Goal: Navigation & Orientation: Find specific page/section

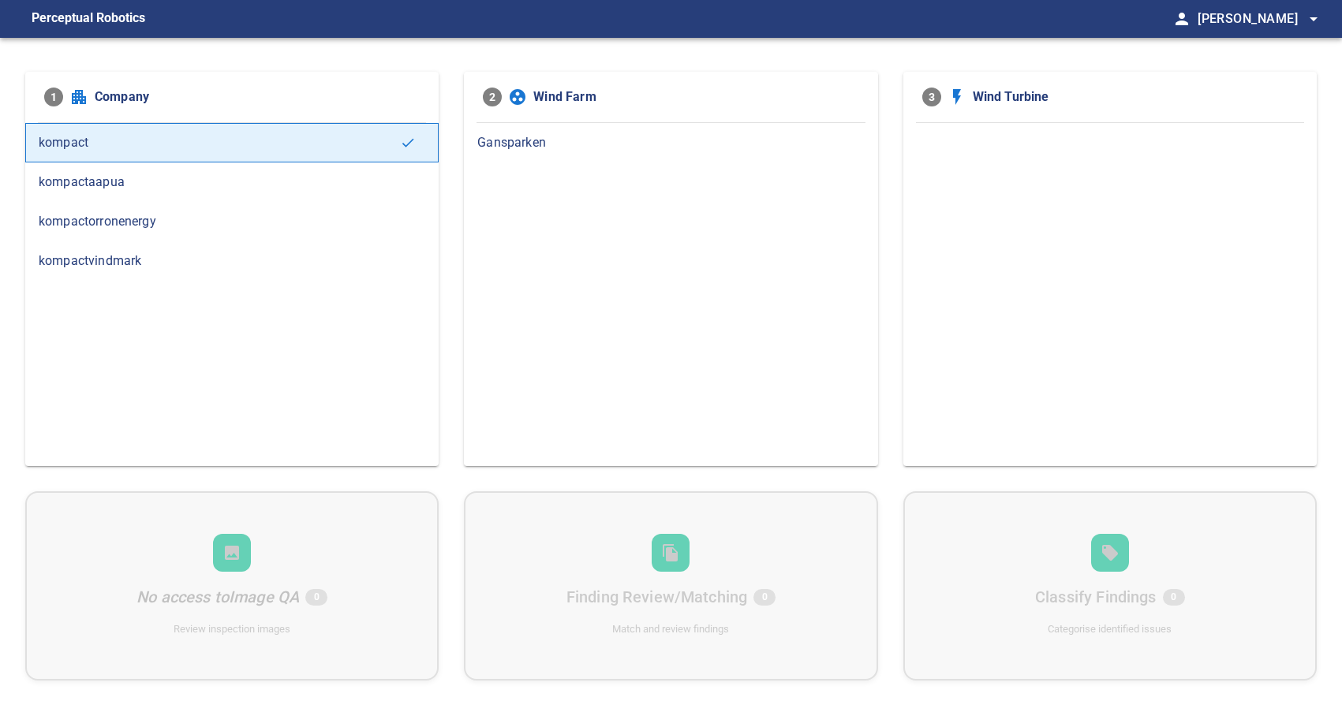
click at [249, 174] on span "kompactaapua" at bounding box center [232, 182] width 387 height 19
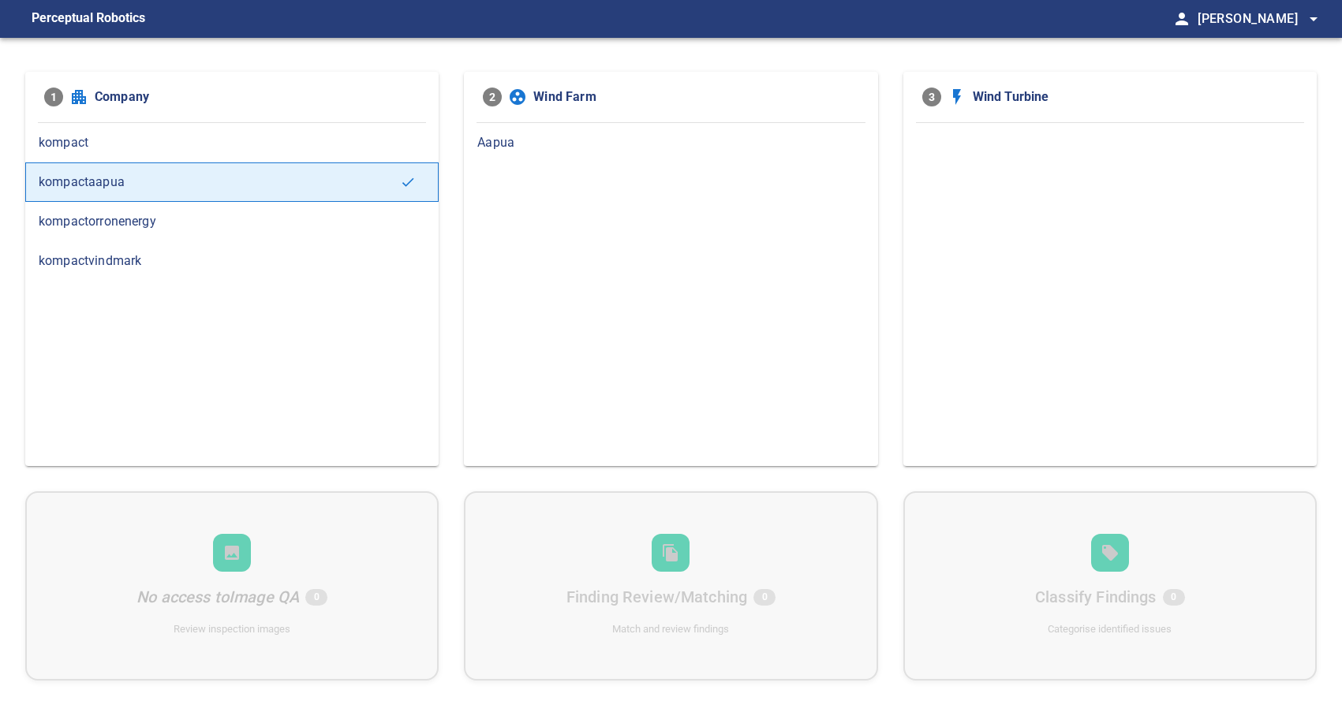
click at [624, 134] on span "Aapua" at bounding box center [670, 142] width 387 height 19
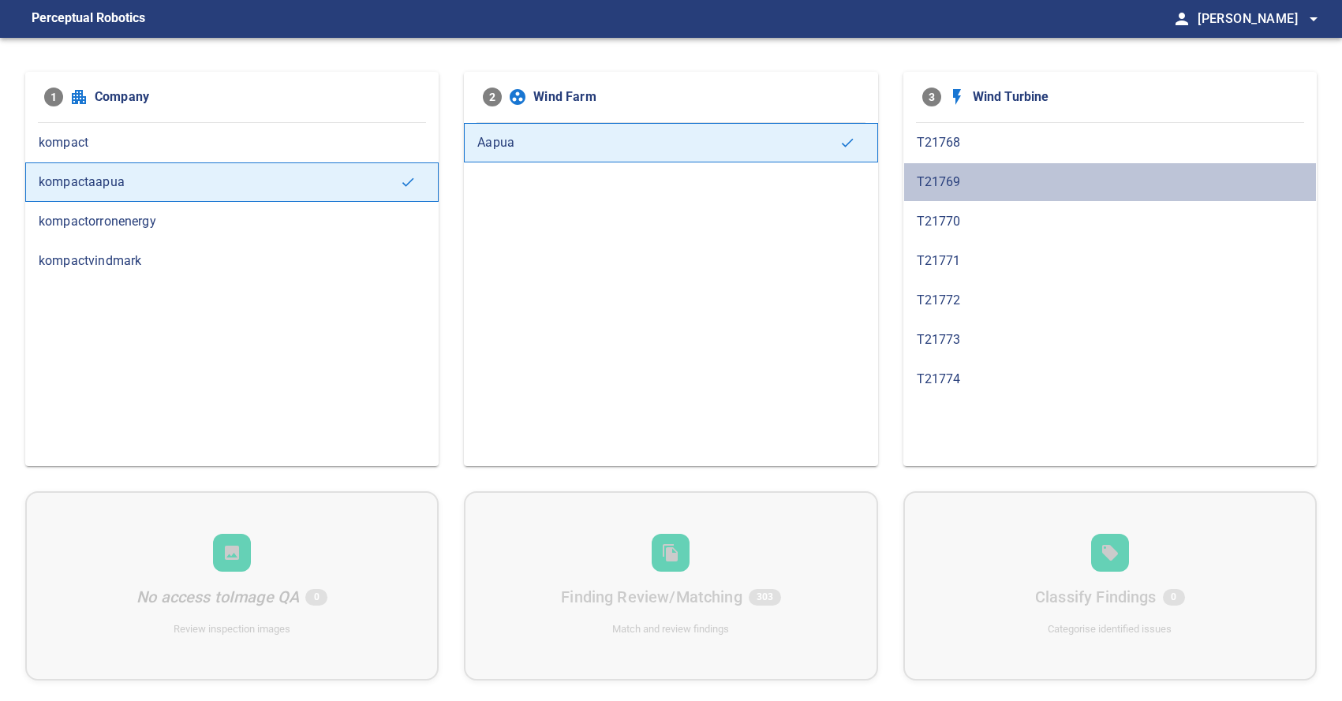
click at [953, 178] on span "T21769" at bounding box center [1110, 182] width 387 height 19
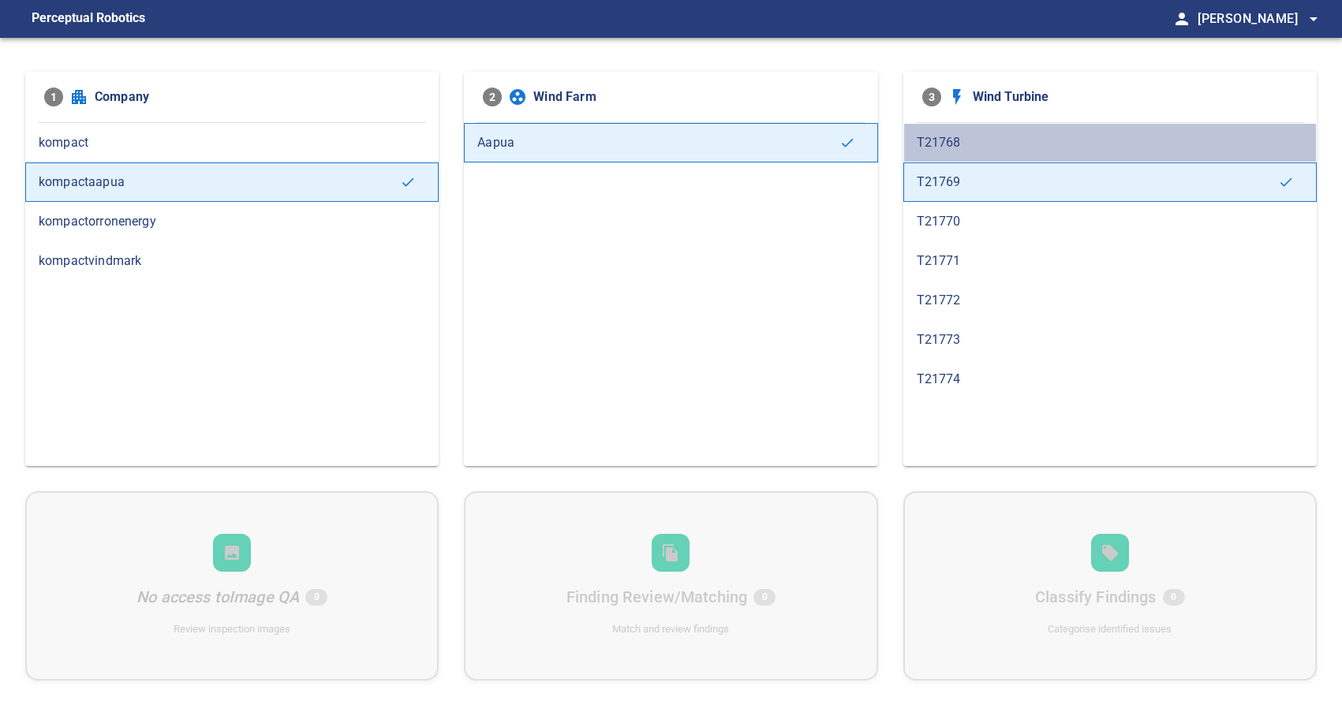
click at [985, 153] on div "T21768" at bounding box center [1109, 142] width 413 height 39
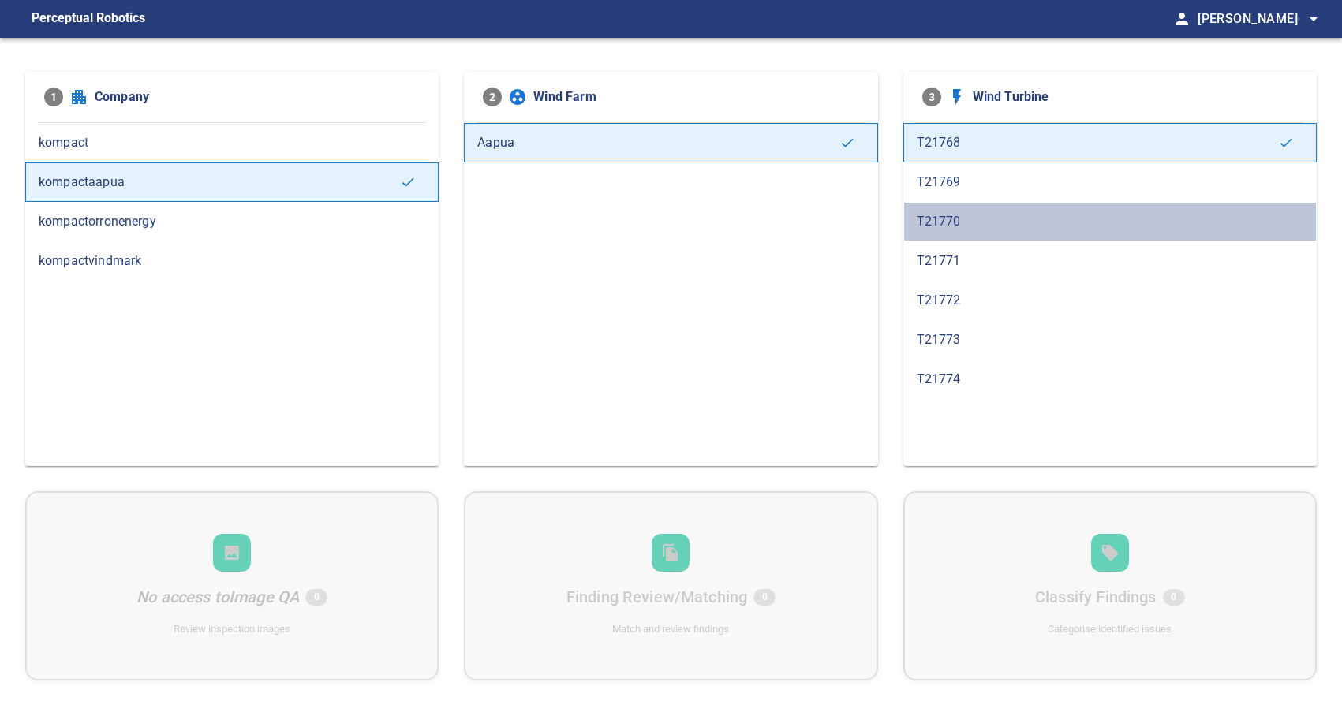
click at [978, 207] on div "T21770" at bounding box center [1109, 221] width 413 height 39
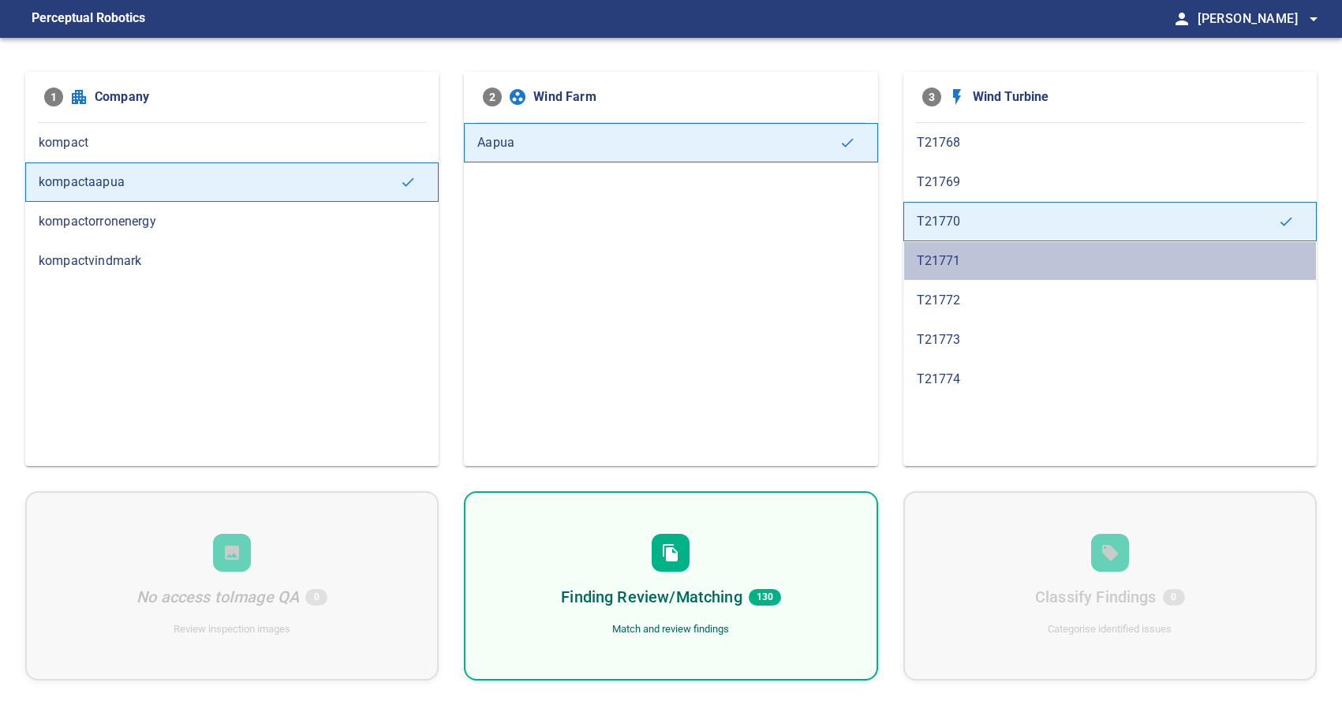
click at [974, 260] on span "T21771" at bounding box center [1110, 261] width 387 height 19
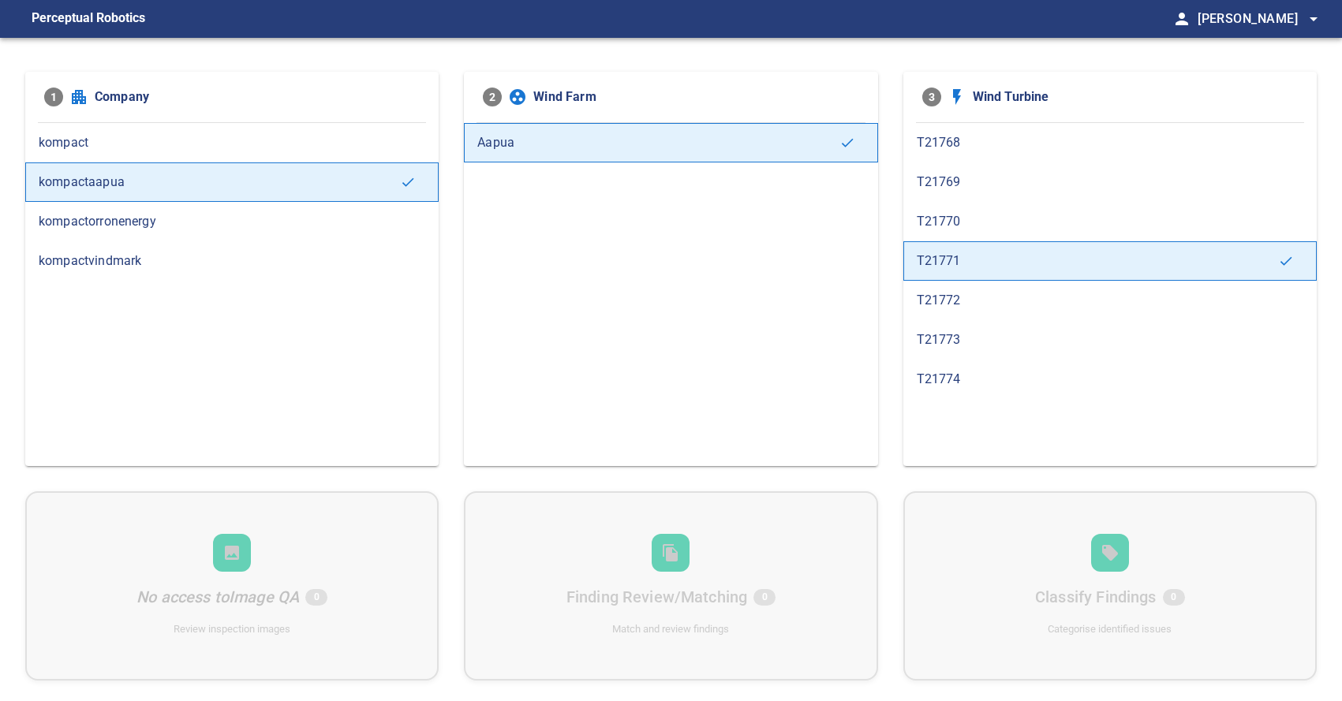
click at [975, 288] on div "T21772" at bounding box center [1109, 300] width 413 height 39
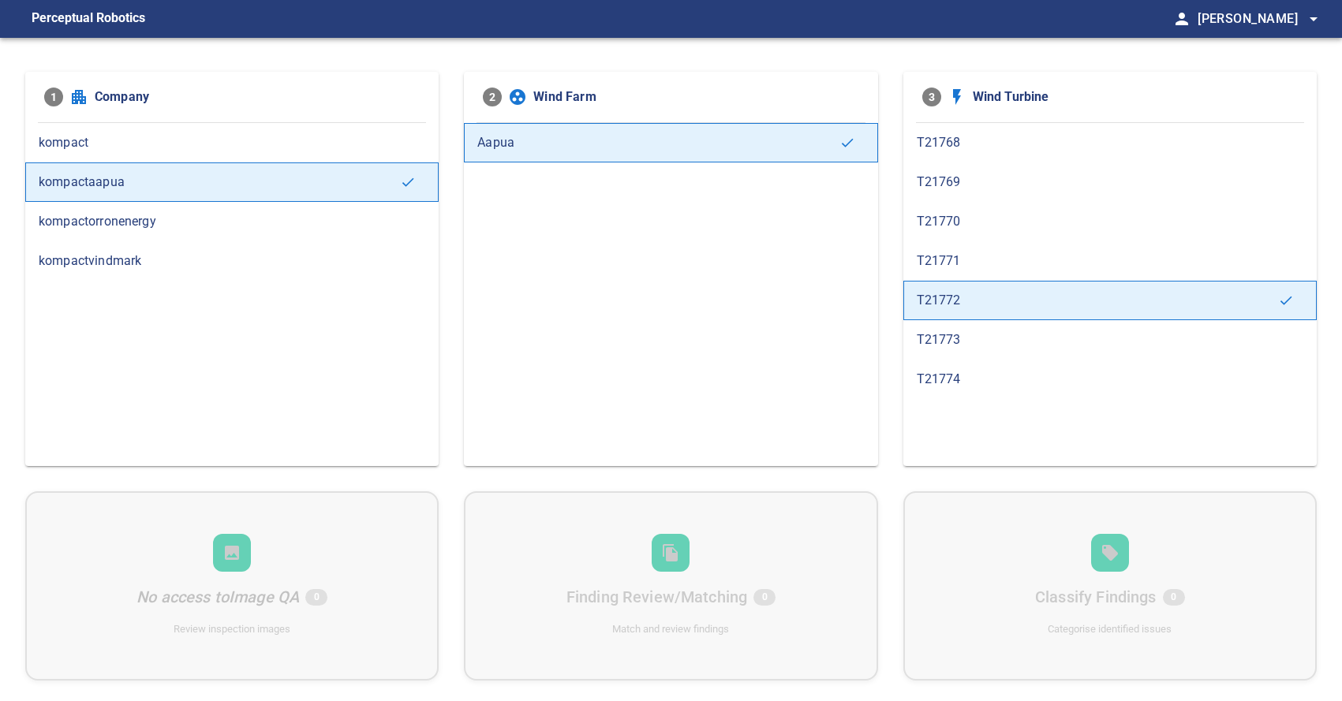
click at [987, 328] on div "T21773" at bounding box center [1109, 339] width 413 height 39
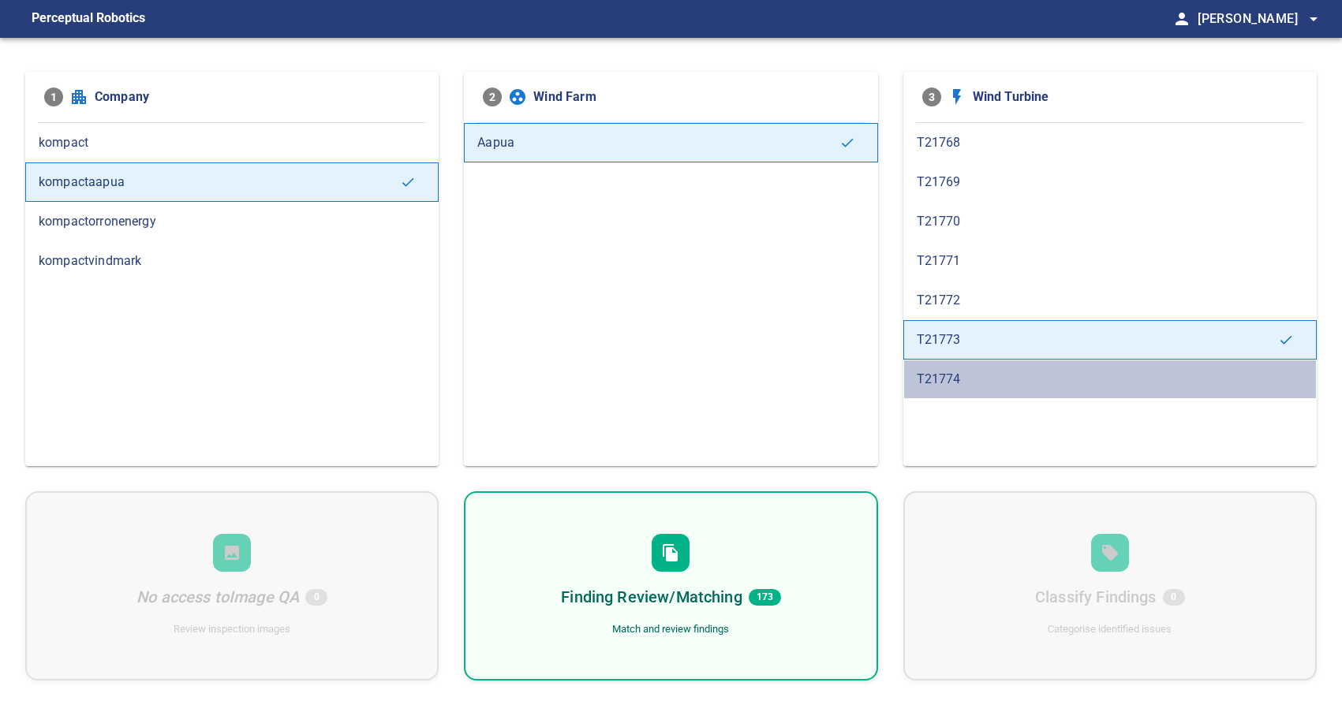
click at [992, 371] on span "T21774" at bounding box center [1110, 379] width 387 height 19
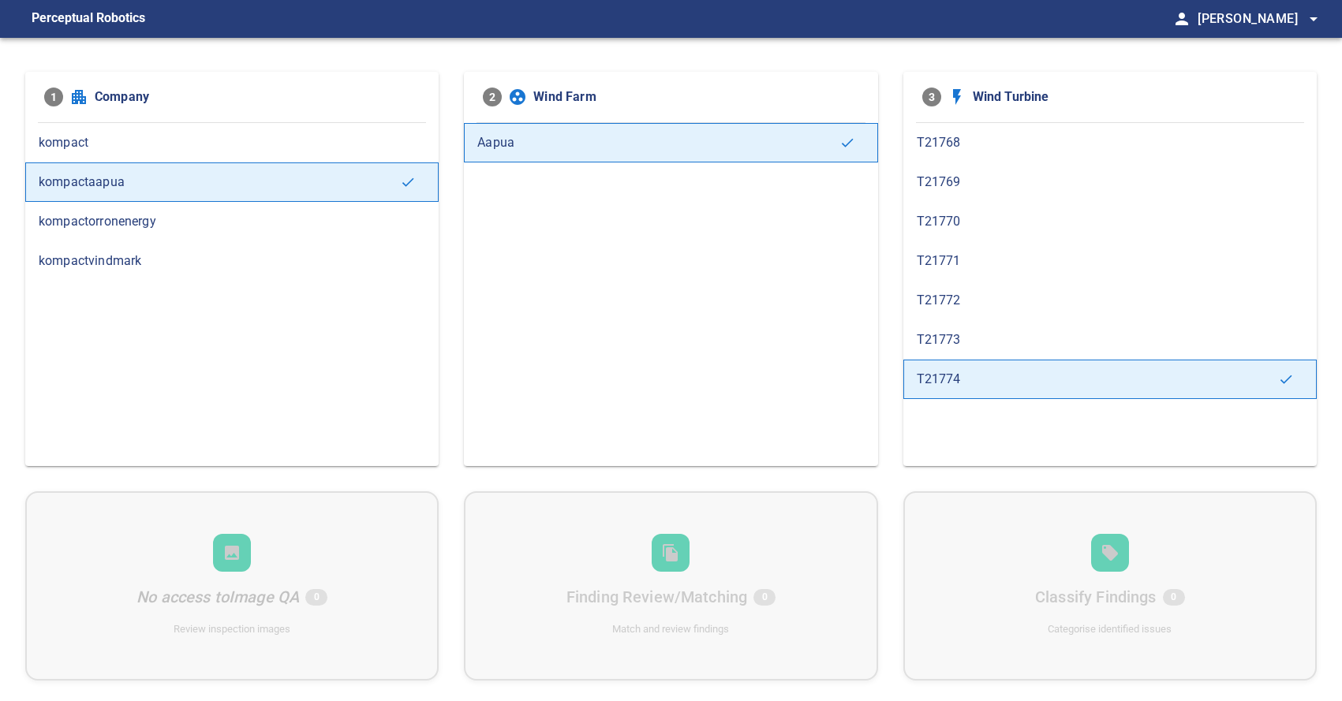
click at [997, 342] on span "T21773" at bounding box center [1110, 340] width 387 height 19
